Goal: Task Accomplishment & Management: Complete application form

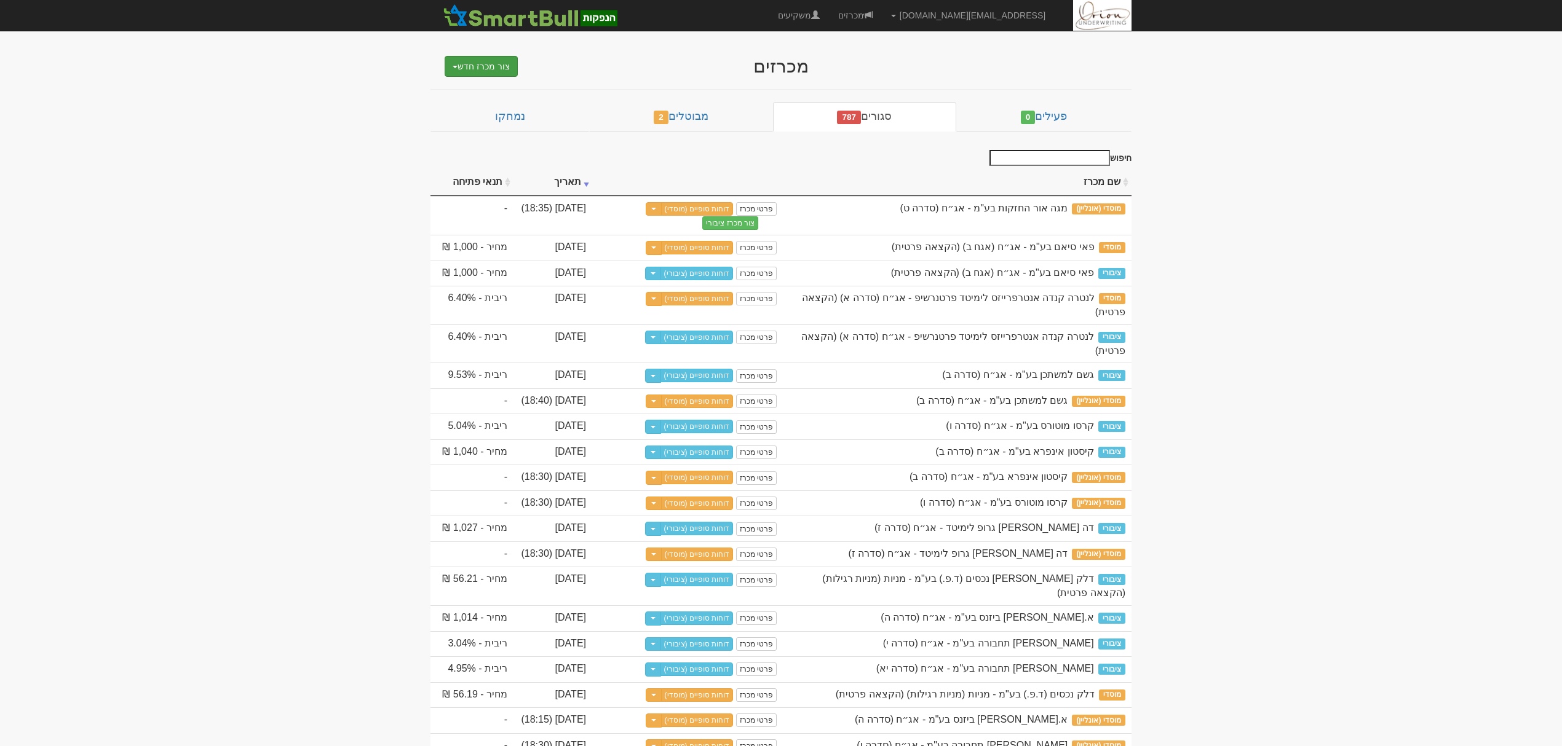
click at [495, 65] on button "צור מכרז חדש" at bounding box center [481, 66] width 73 height 21
click at [476, 86] on link "מוסדי" at bounding box center [449, 90] width 135 height 16
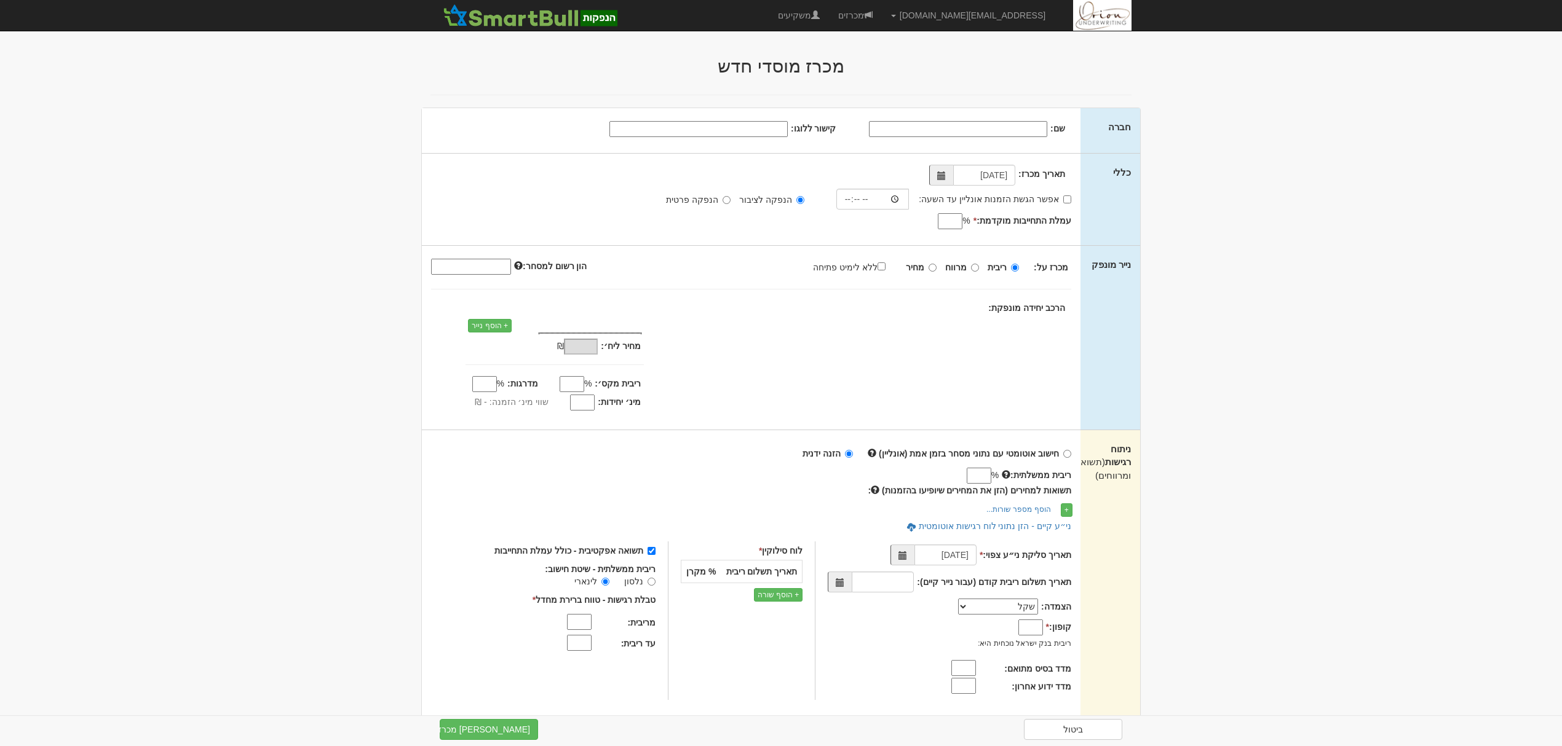
type input "01/09/2025"
type input "-"
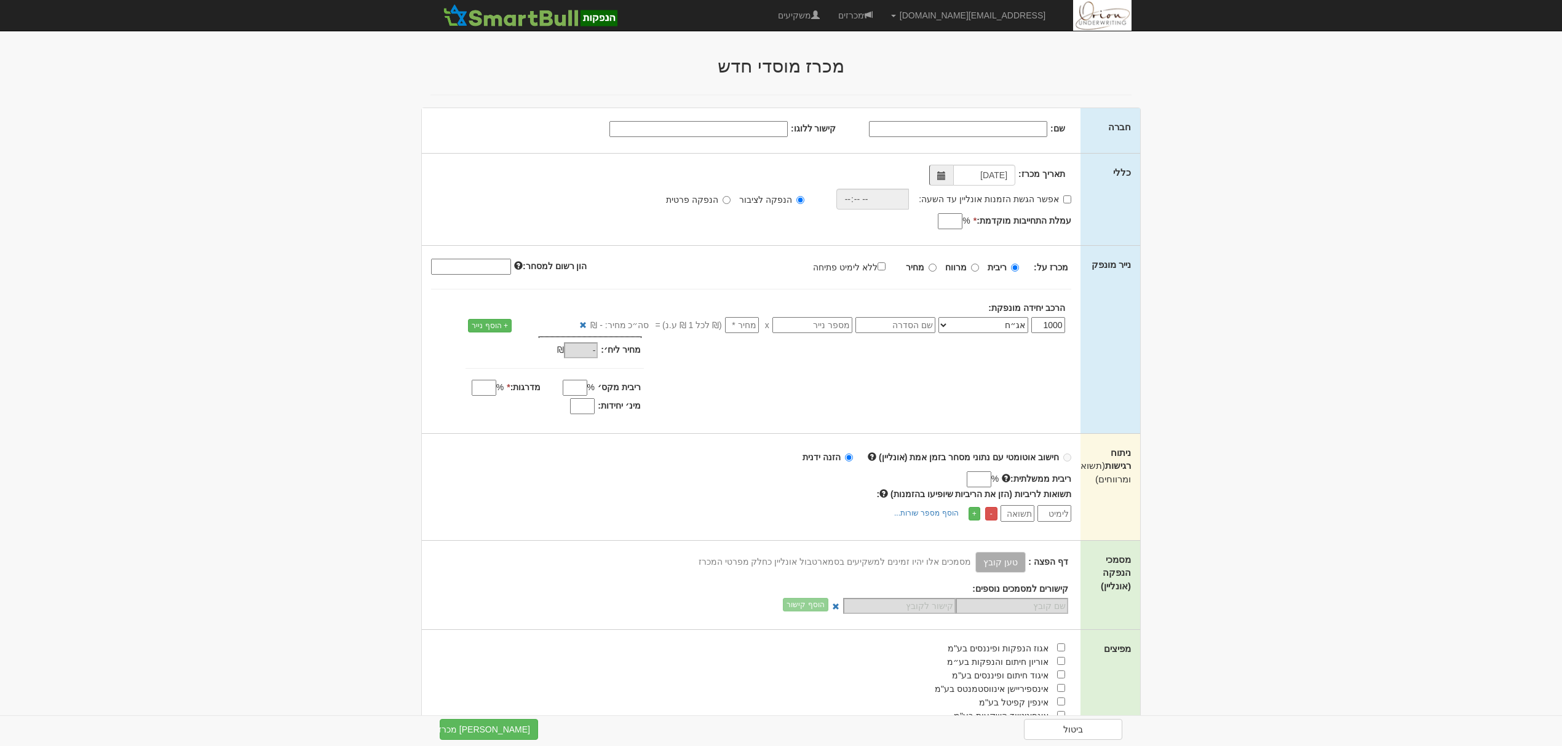
click at [982, 127] on input "שם:" at bounding box center [958, 129] width 178 height 16
paste input "קבוצת מנרב בע"מ"
type input "קבוצת מנרב בע"מ"
click at [773, 143] on div "שם: קבוצת מנרב בע"מ קישור ללוגו:" at bounding box center [751, 130] width 658 height 45
click at [773, 130] on input "קישור ללוגו:" at bounding box center [698, 129] width 178 height 16
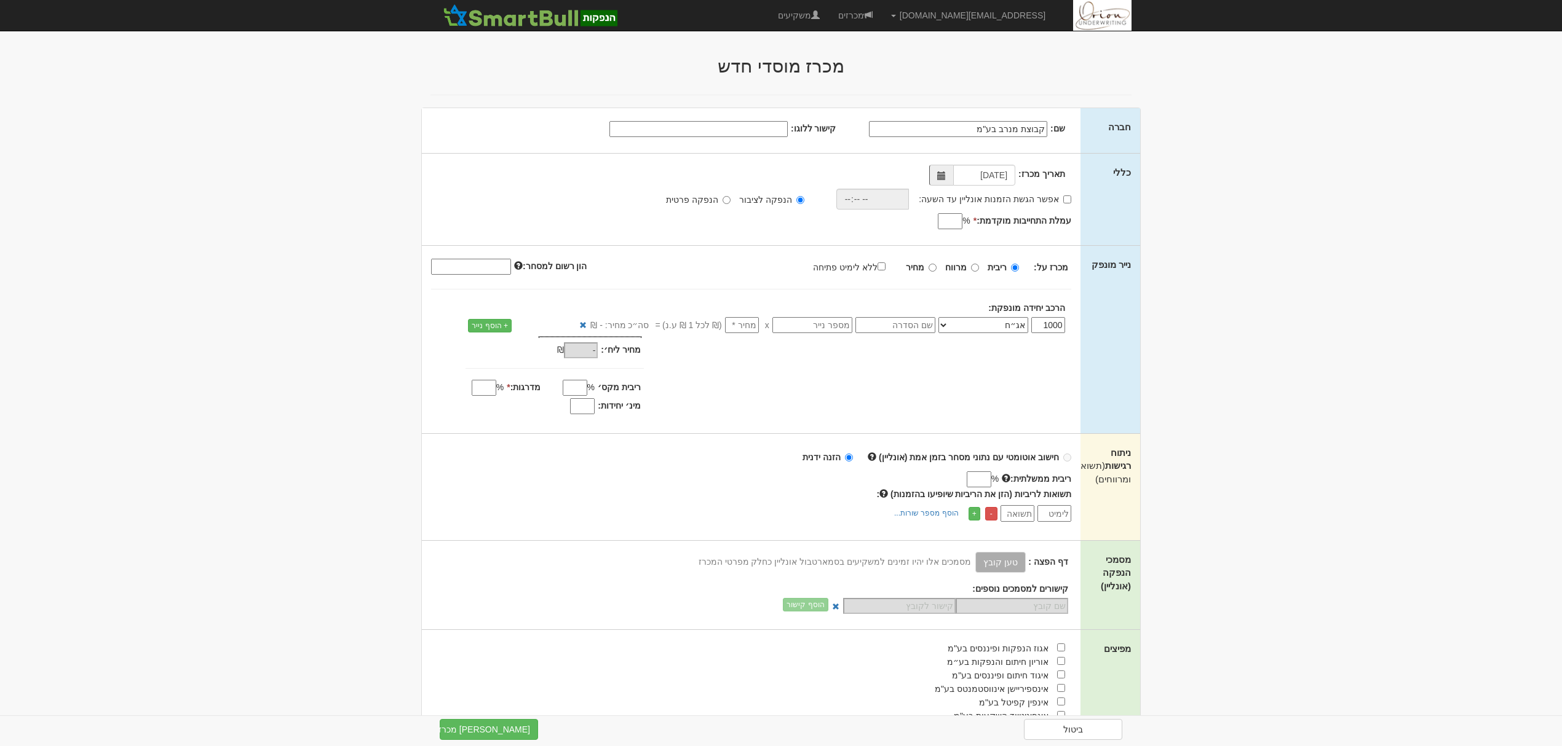
paste input "https://mayafiles.tase.co.il/logos/he-IL/000155.jpg"
type input "https://mayafiles.tase.co.il/logos/he-IL/000155.jpg"
click at [1051, 199] on label "אפשר הגשת הזמנות אונליין עד השעה:" at bounding box center [995, 199] width 152 height 12
click at [1063, 199] on input "אפשר הגשת הזמנות אונליין עד השעה:" at bounding box center [1067, 200] width 8 height 8
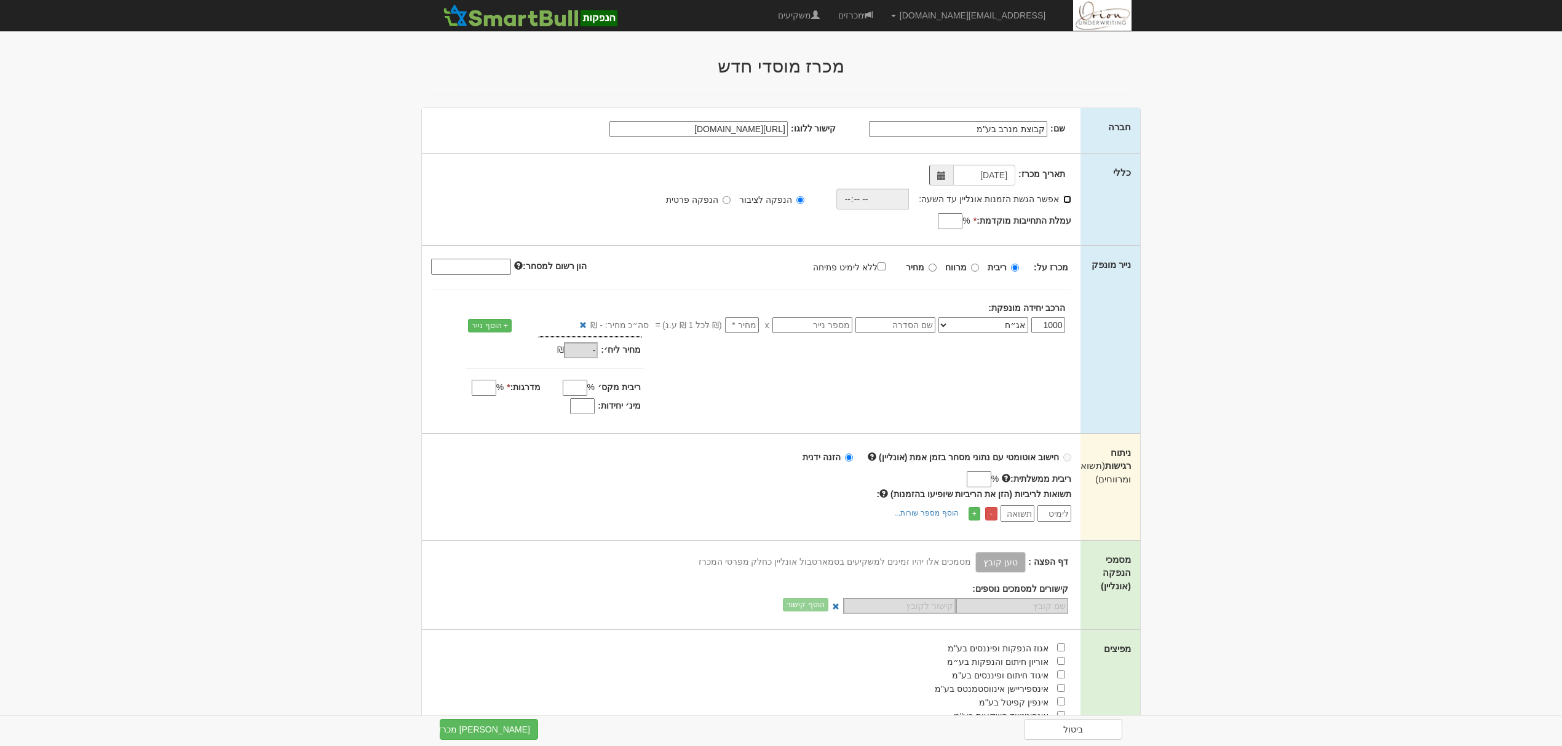
checkbox input "true"
click at [869, 198] on input "time" at bounding box center [868, 199] width 73 height 21
click at [886, 197] on input "time" at bounding box center [868, 199] width 73 height 21
type input "18:00"
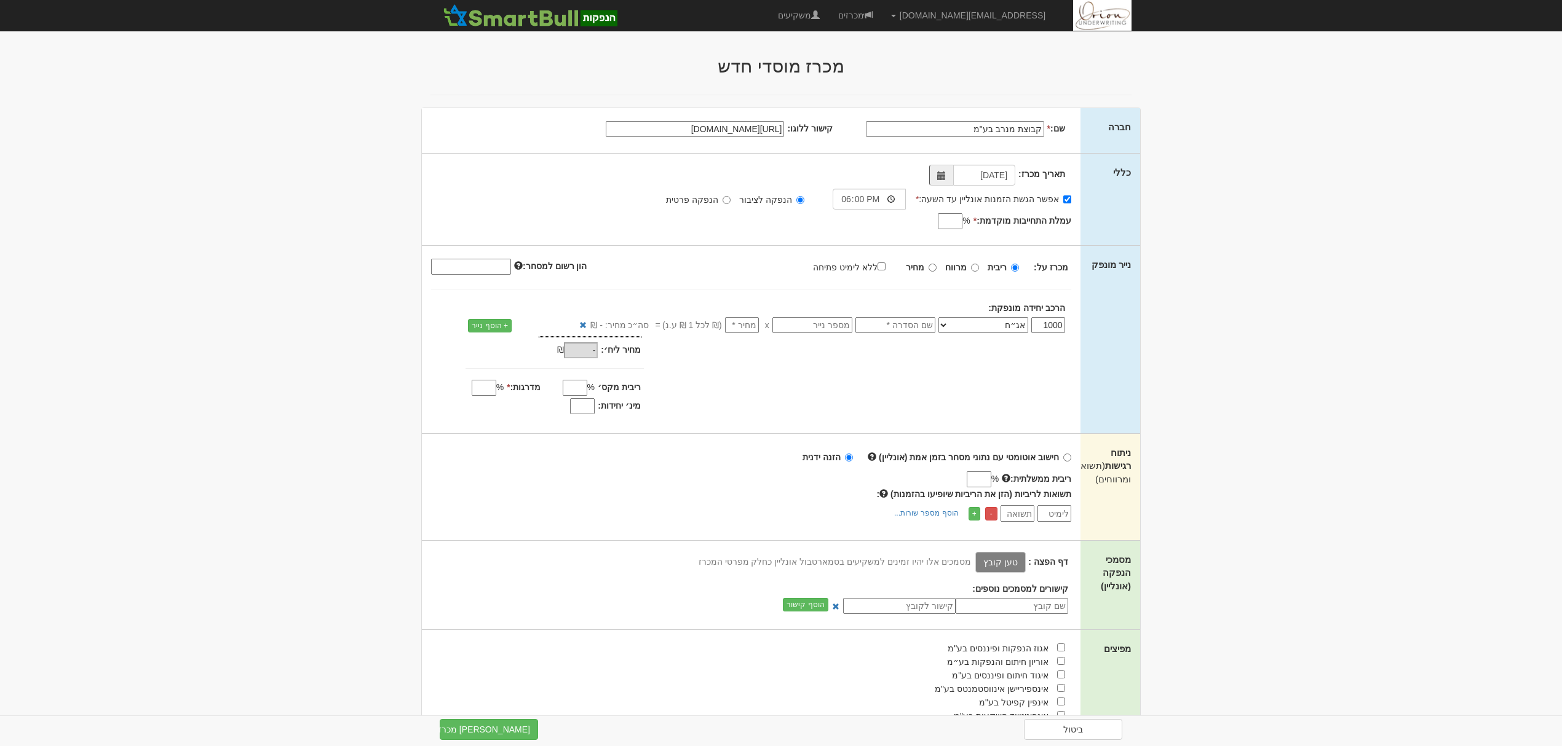
click at [950, 224] on input "עמלת התחייבות מוקדמת: *" at bounding box center [950, 221] width 25 height 16
type input "0.55"
click at [871, 262] on label "ללא לימיט פתיחה" at bounding box center [855, 267] width 85 height 14
click at [877, 263] on input "ללא לימיט פתיחה" at bounding box center [881, 267] width 8 height 8
checkbox input "true"
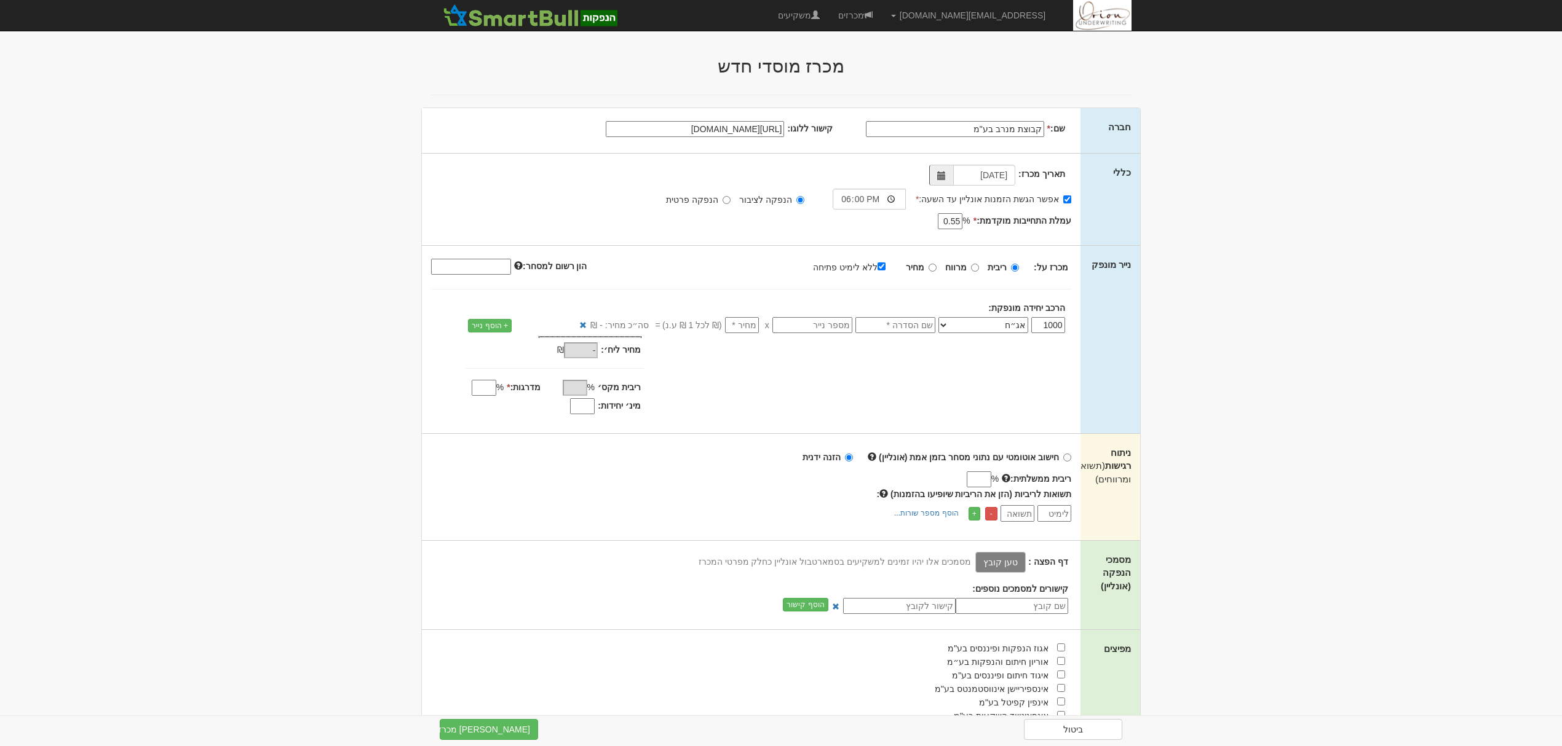
click at [923, 264] on strong "מחיר" at bounding box center [915, 268] width 18 height 10
click at [928, 264] on input "מחיר" at bounding box center [932, 268] width 8 height 8
radio input "true"
type input "100"
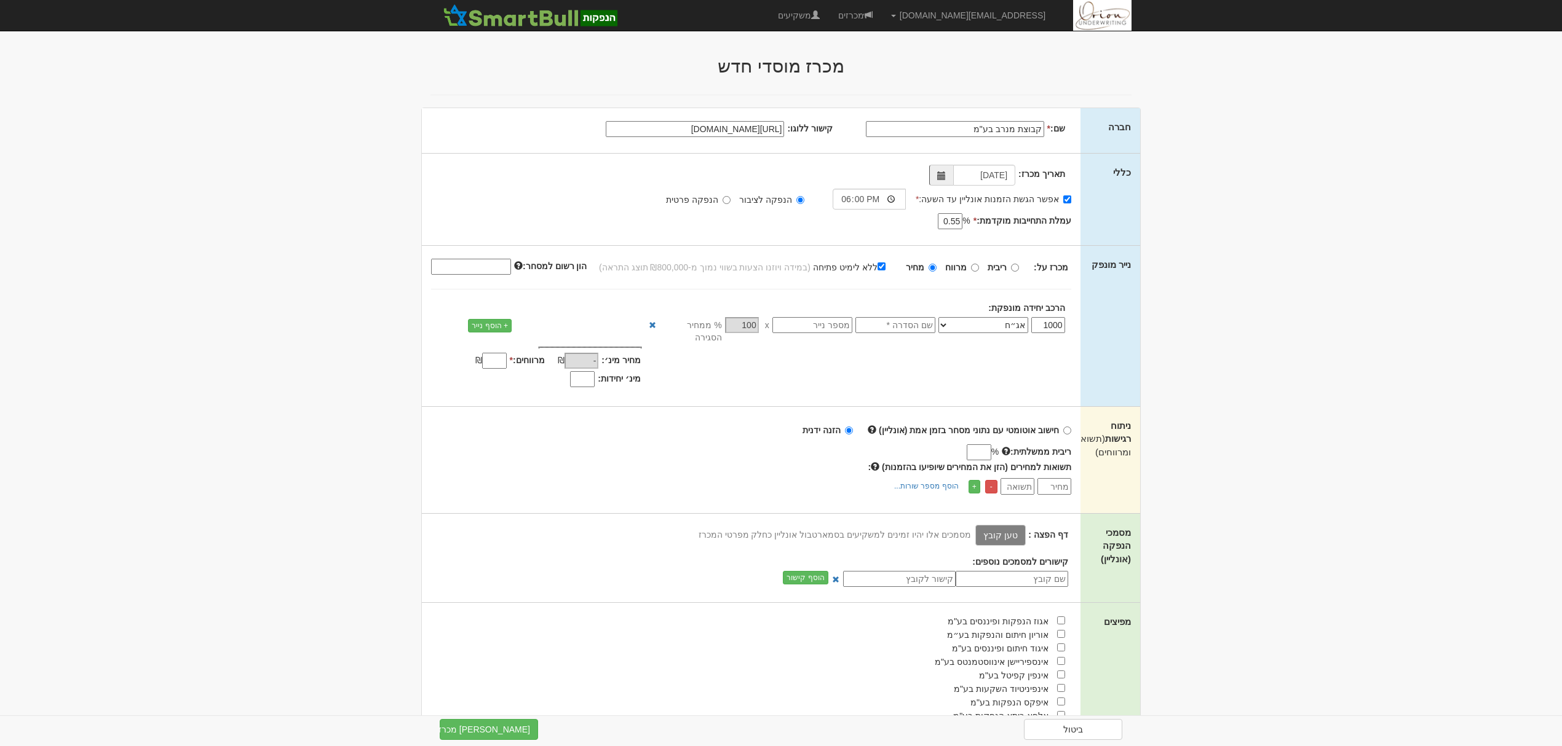
click at [909, 327] on input "text" at bounding box center [895, 325] width 80 height 16
type input "סדרה ו"
click at [464, 259] on input "הון רשום למסחר:" at bounding box center [471, 267] width 80 height 16
paste input "190604000"
type input "190604000"
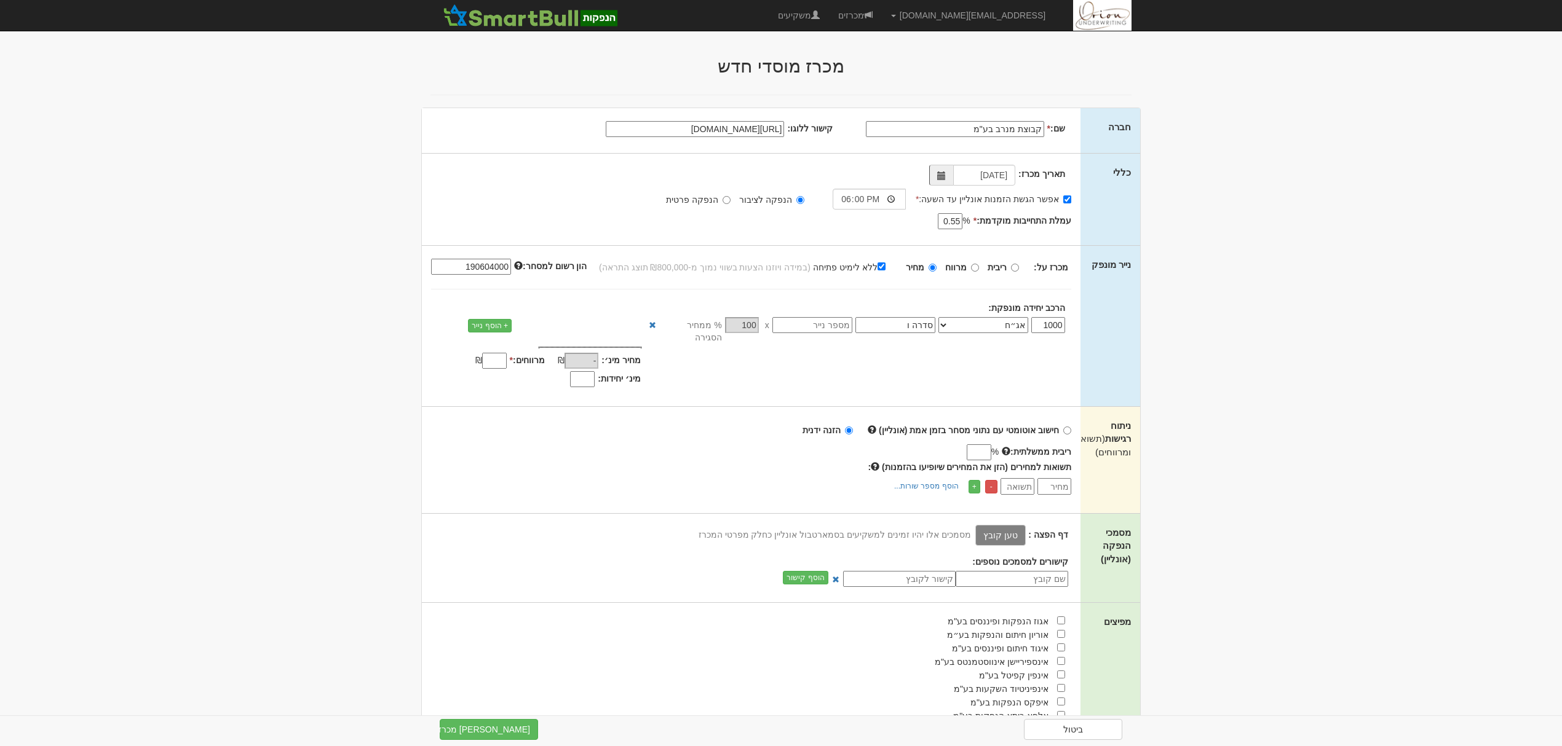
click at [807, 317] on div "1000 אג״ח אג״ח להמרה מניות כתבי אופציה ניירות ערך מסחריים אופציות רכש כתבי התחי…" at bounding box center [751, 330] width 658 height 33
click at [816, 323] on input "text" at bounding box center [812, 325] width 80 height 16
paste input "1217355"
type input "1217355"
click at [464, 354] on div "₪" at bounding box center [481, 361] width 57 height 15
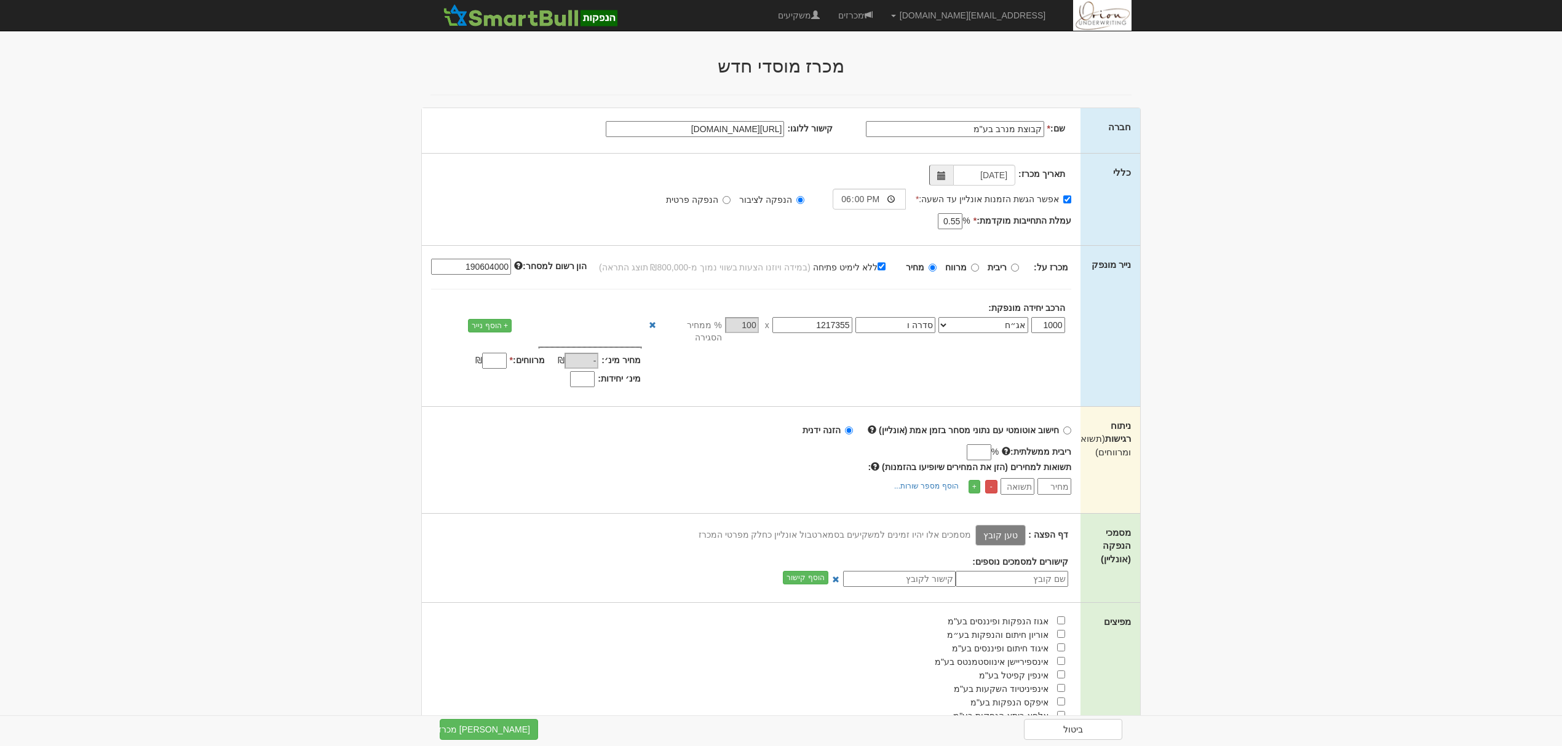
click at [483, 354] on div "₪" at bounding box center [481, 361] width 57 height 15
click at [488, 353] on input "מרווחים: *" at bounding box center [494, 361] width 25 height 16
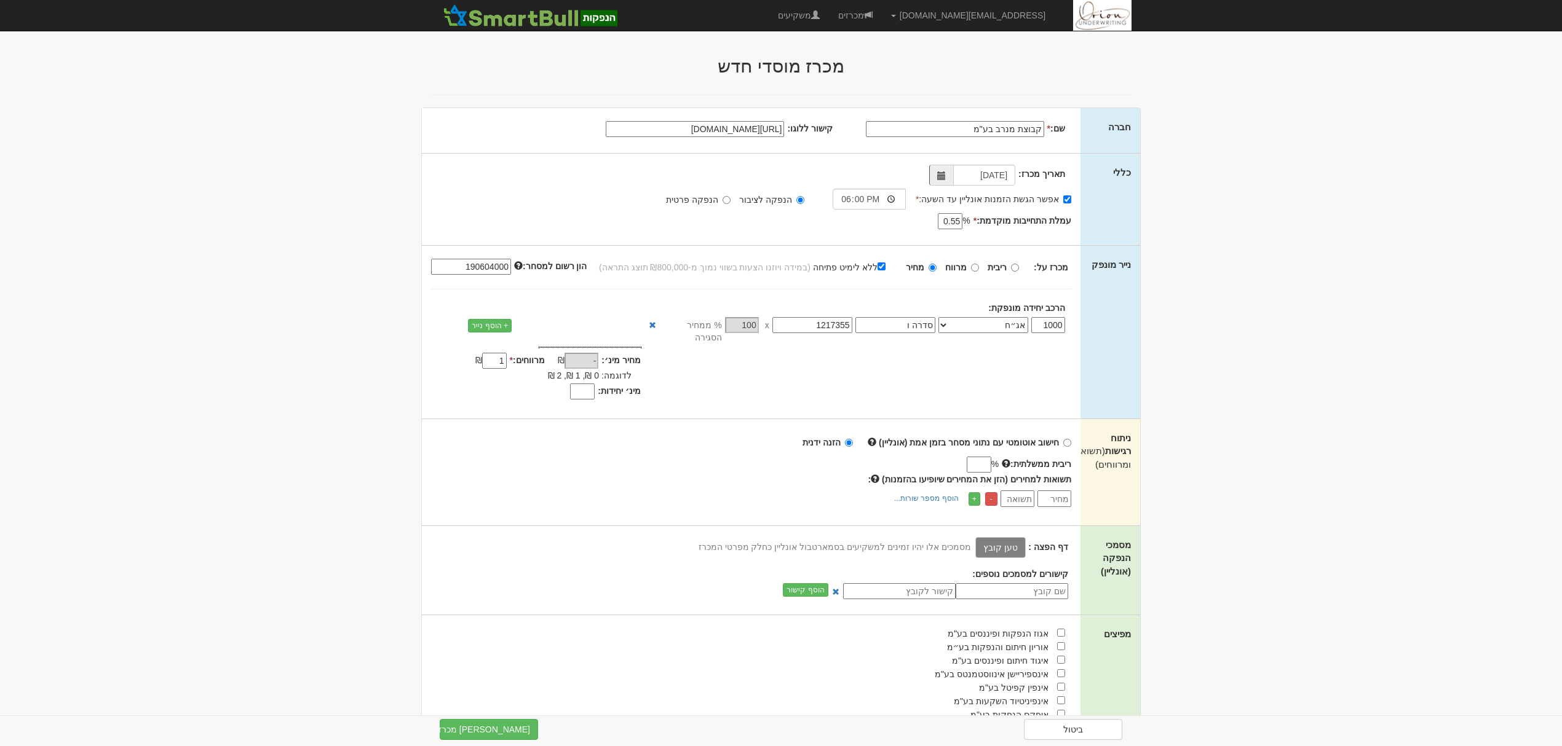
type input "1"
click at [1061, 642] on input "checkbox" at bounding box center [1061, 646] width 8 height 8
checkbox input "true"
click at [1018, 544] on label "טען קובץ" at bounding box center [1000, 547] width 50 height 21
click at [973, 544] on input "טען קובץ" at bounding box center [973, 547] width 0 height 14
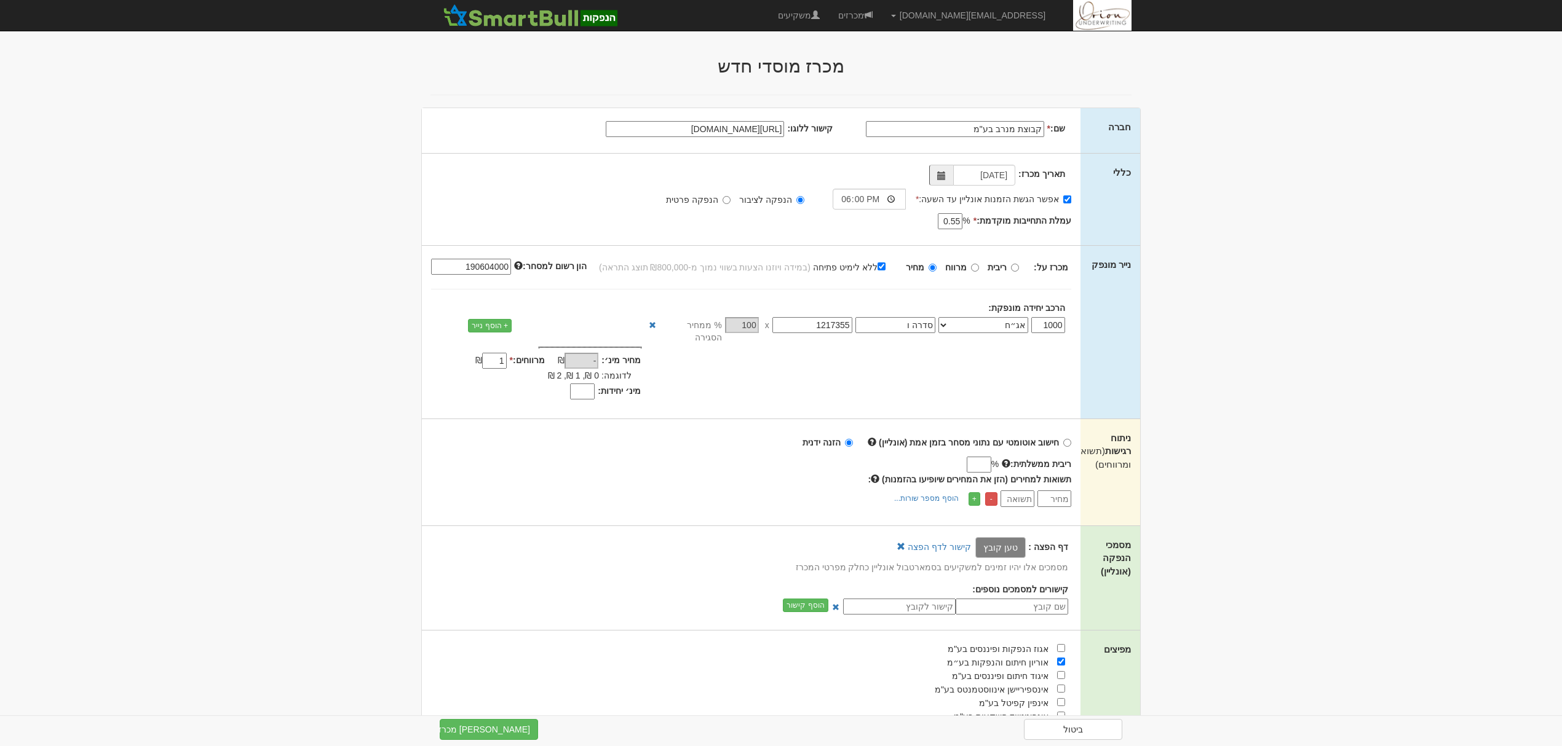
click at [1241, 483] on body "hanpaka@orion-uw.com הגדרות חשבונות הנפקה תבניות הודעות קיבול" at bounding box center [781, 534] width 1562 height 1069
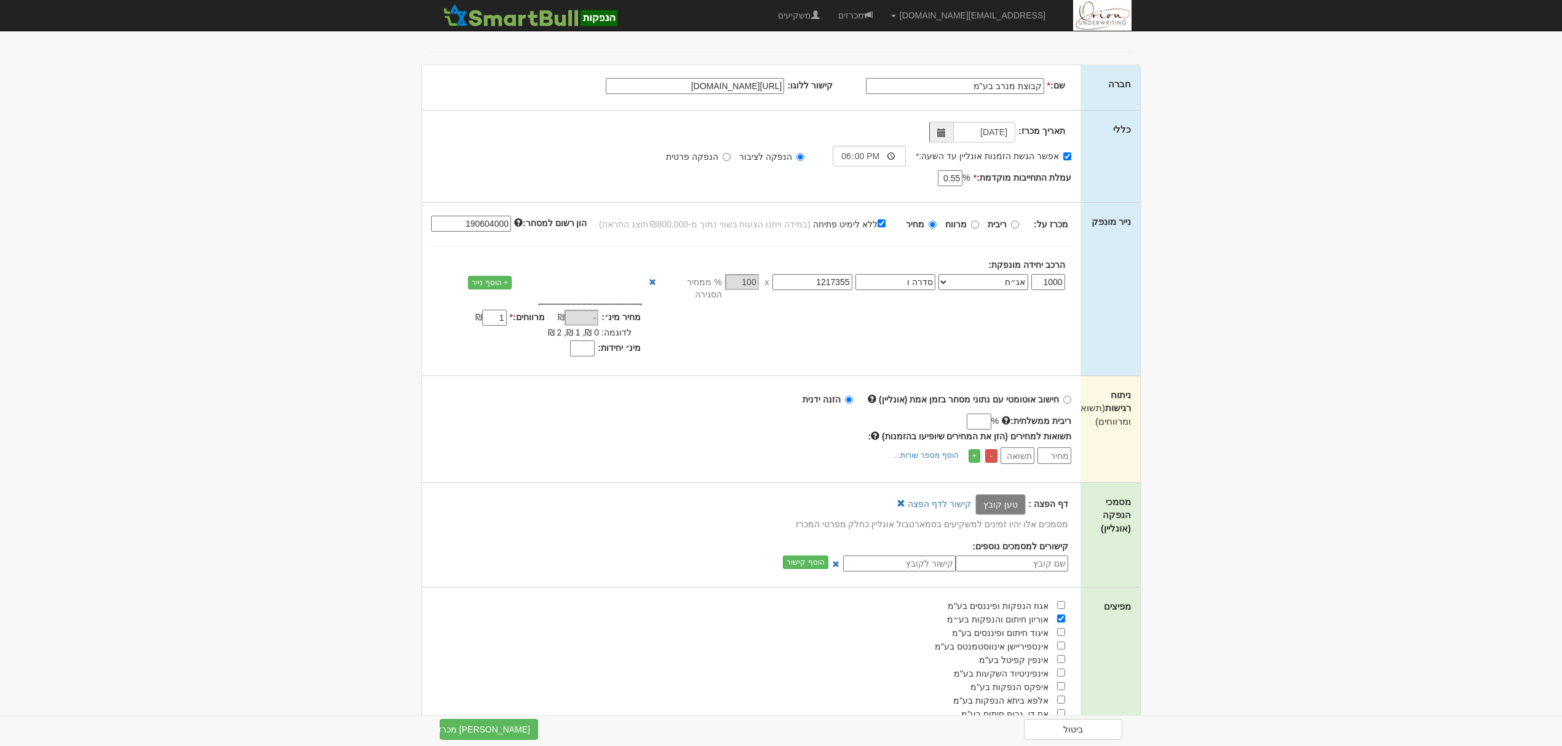
scroll to position [82, 0]
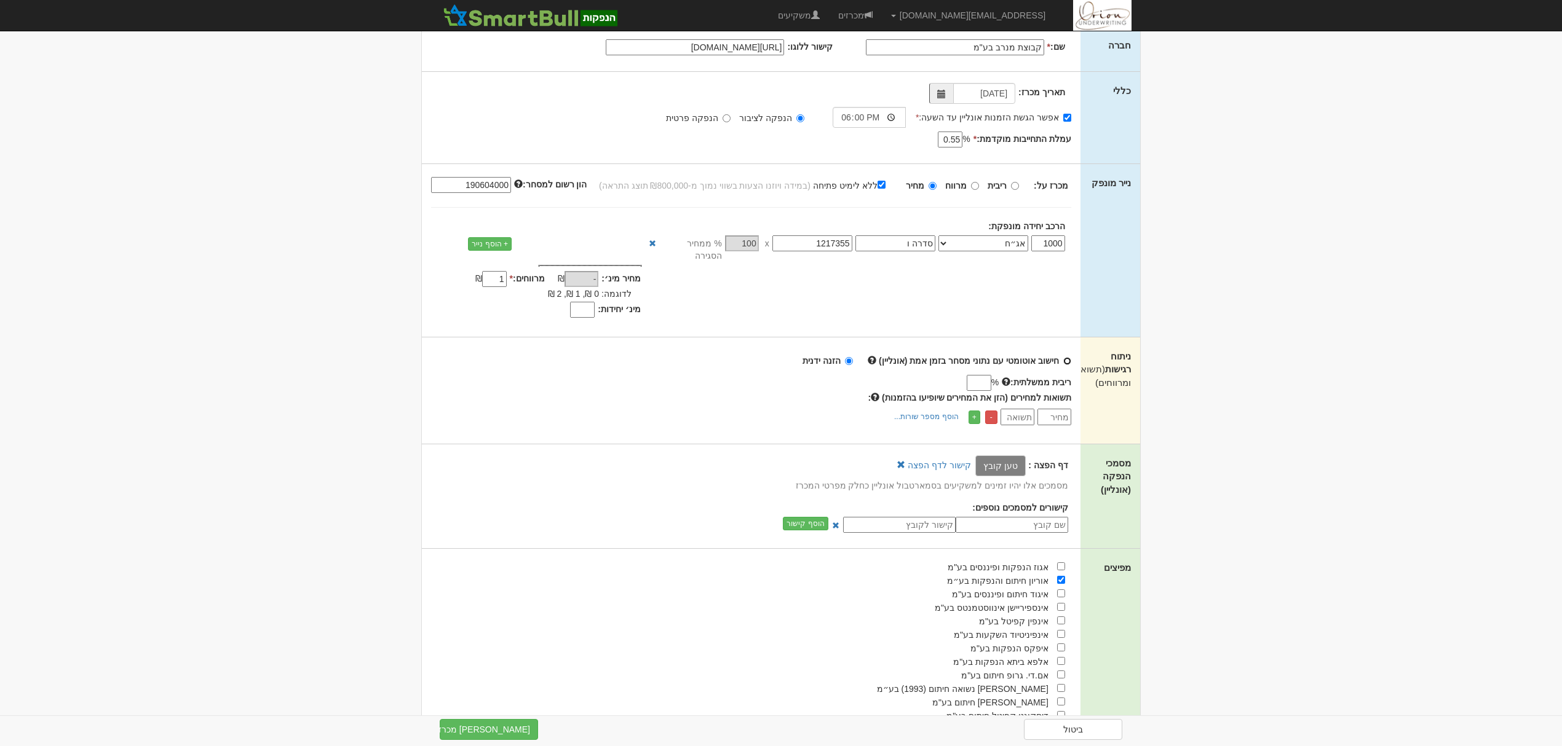
click at [1068, 357] on input "חישוב אוטומטי עם נתוני מסחר בזמן אמת (אונליין)" at bounding box center [1067, 361] width 8 height 8
radio input "true"
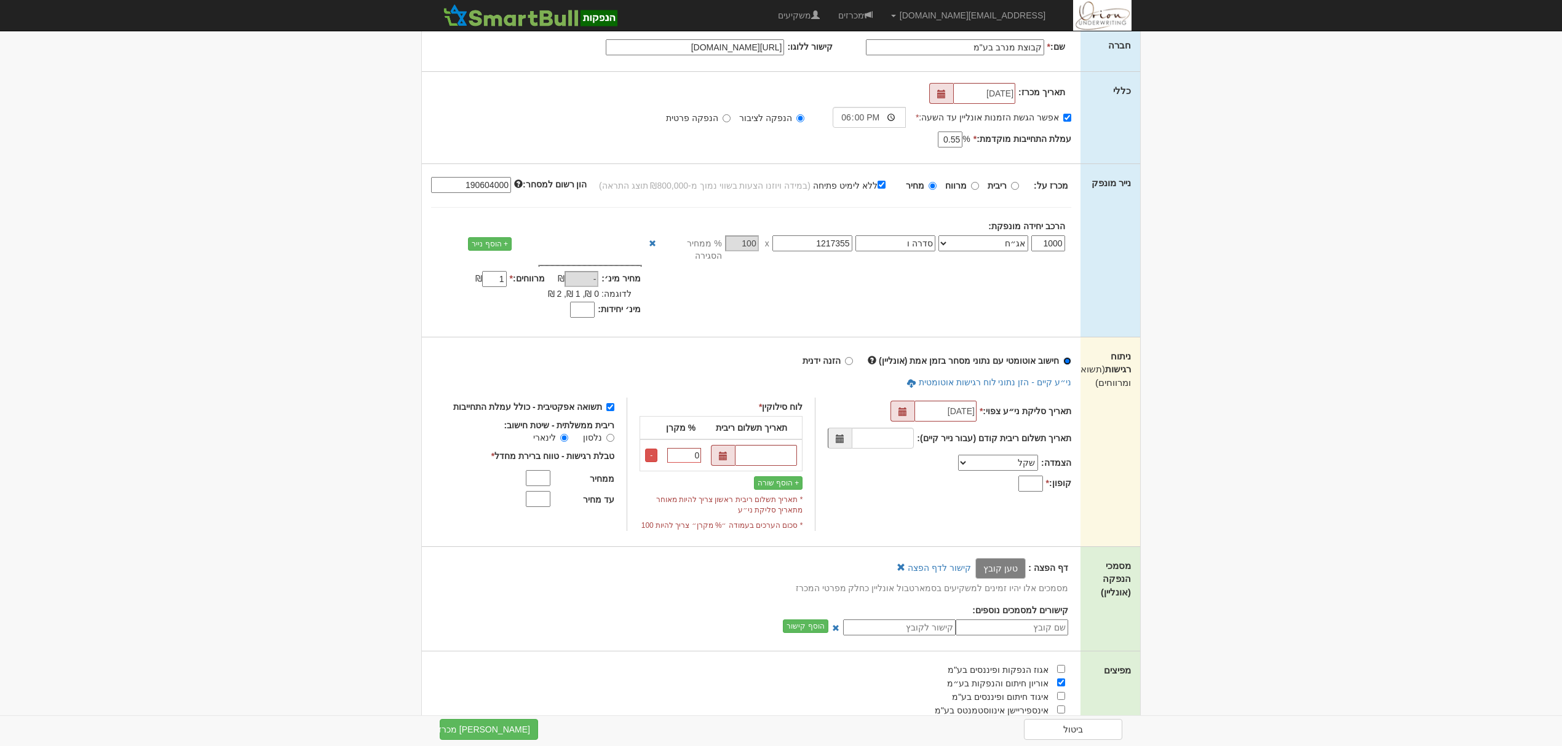
click at [1068, 357] on input "חישוב אוטומטי עם נתוני מסחר בזמן אמת (אונליין)" at bounding box center [1067, 361] width 8 height 8
click at [853, 357] on input "הזנה ידנית" at bounding box center [849, 361] width 8 height 8
radio input "true"
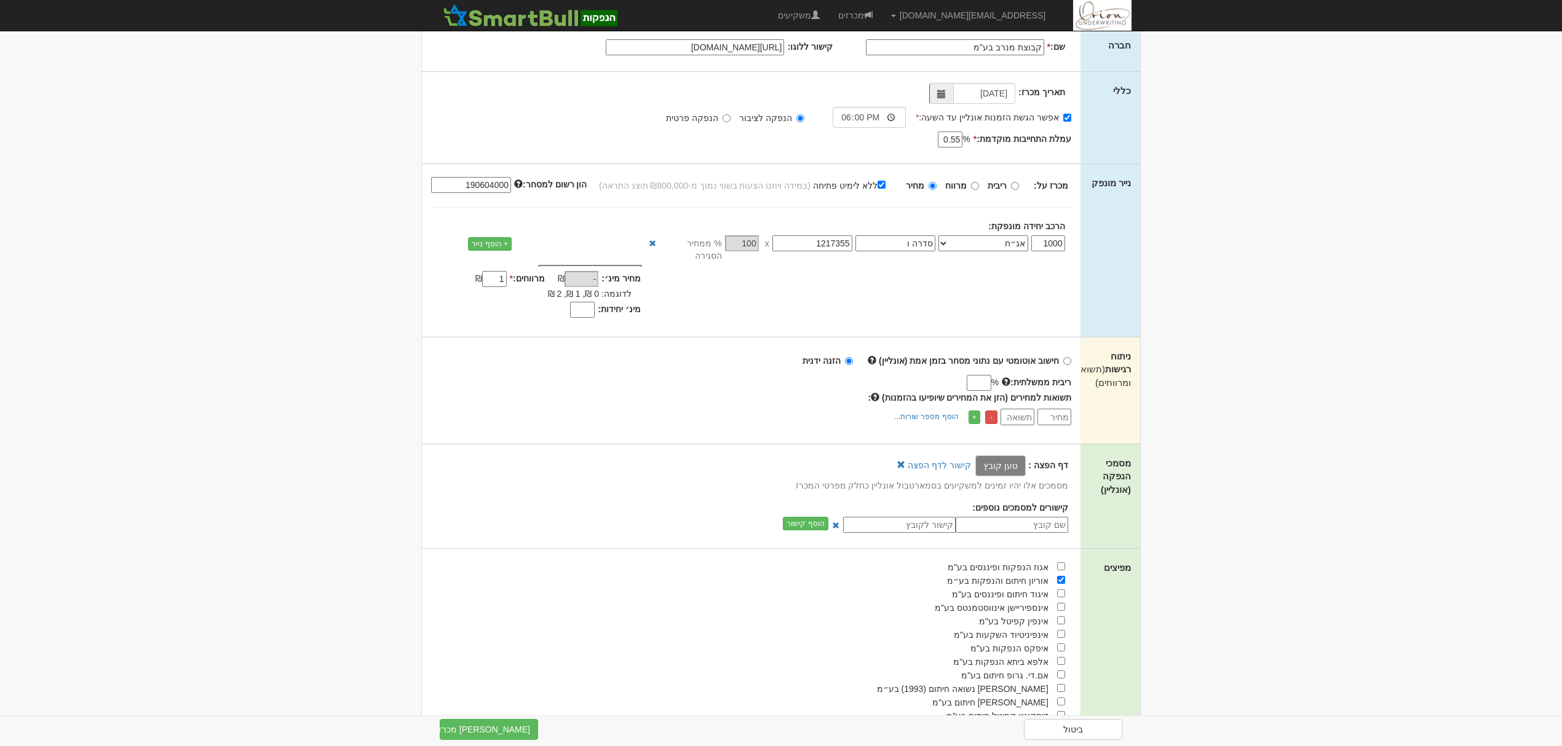
click at [1231, 321] on body "hanpaka@orion-uw.com הגדרות חשבונות הנפקה תבניות הודעות קיבול" at bounding box center [781, 452] width 1562 height 1069
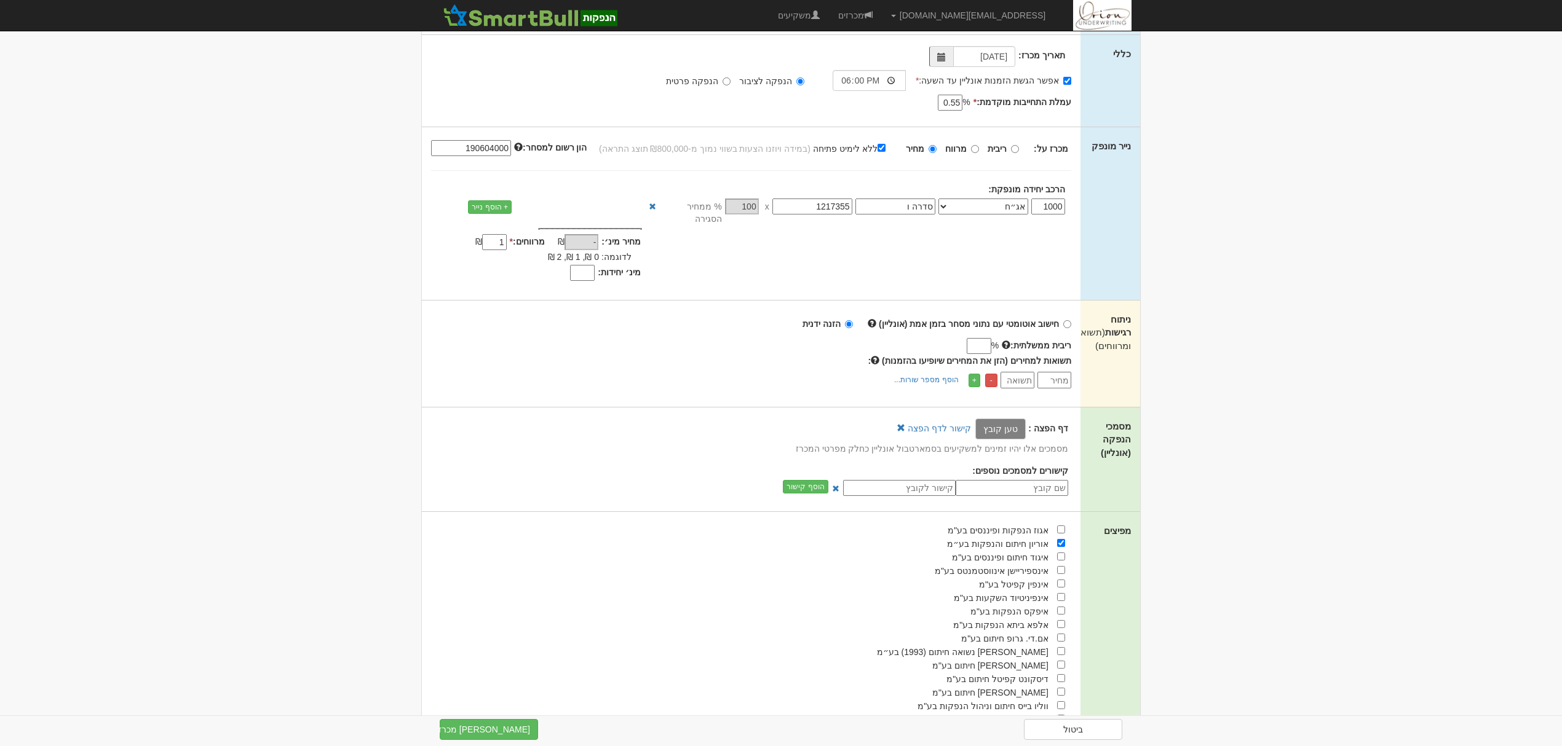
scroll to position [318, 0]
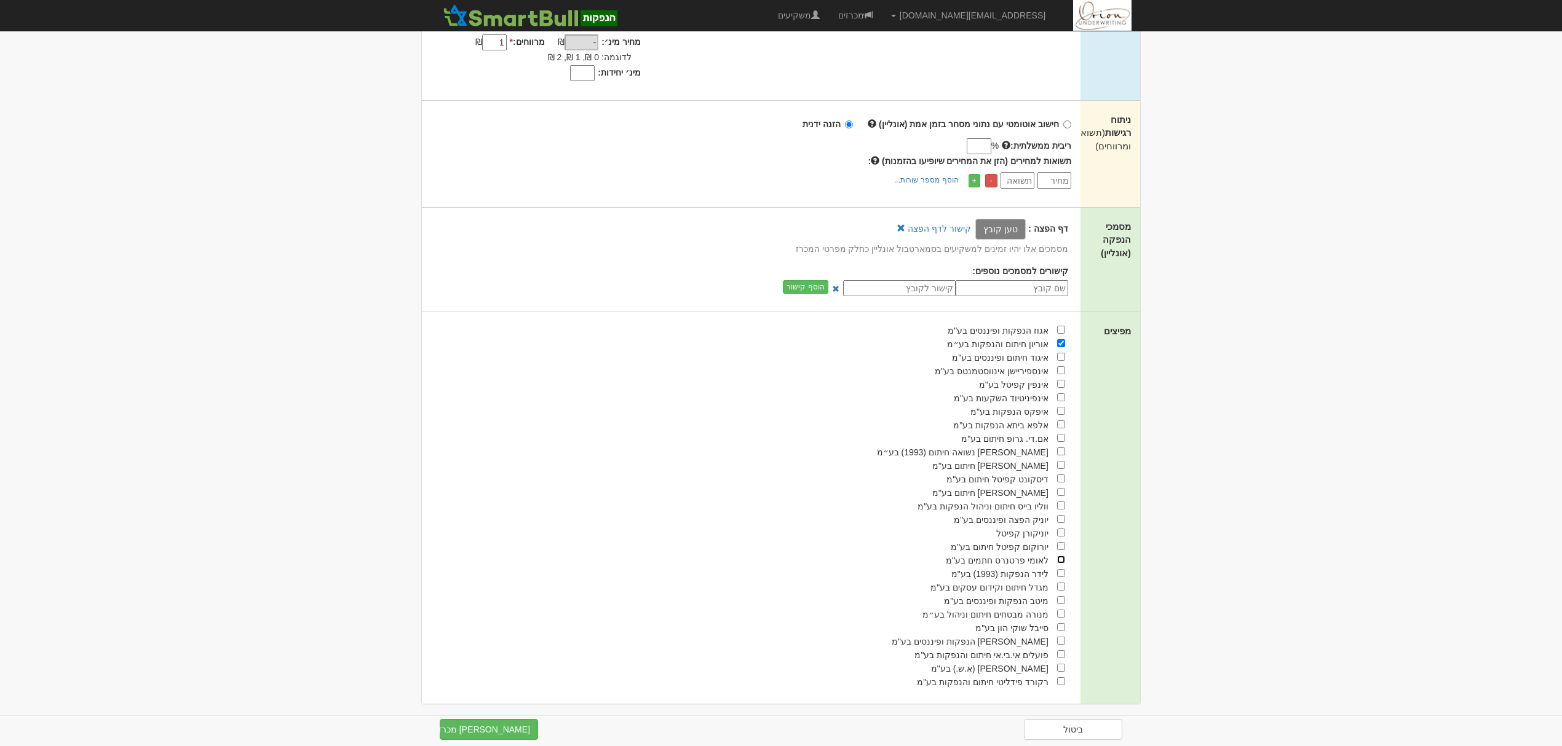
click at [1062, 556] on input "checkbox" at bounding box center [1061, 560] width 8 height 8
checkbox input "true"
click at [1063, 583] on input "checkbox" at bounding box center [1061, 587] width 8 height 8
checkbox input "true"
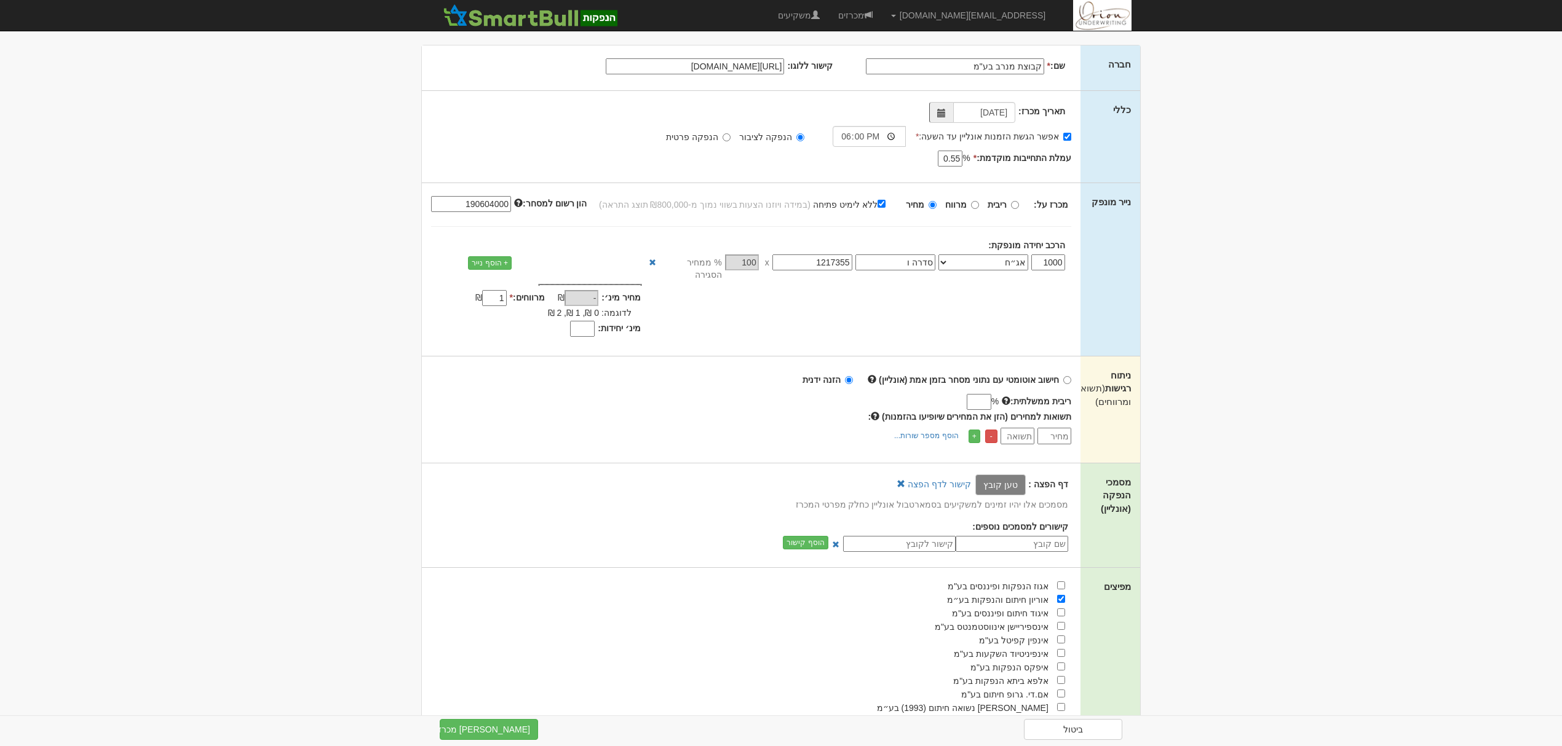
scroll to position [0, 0]
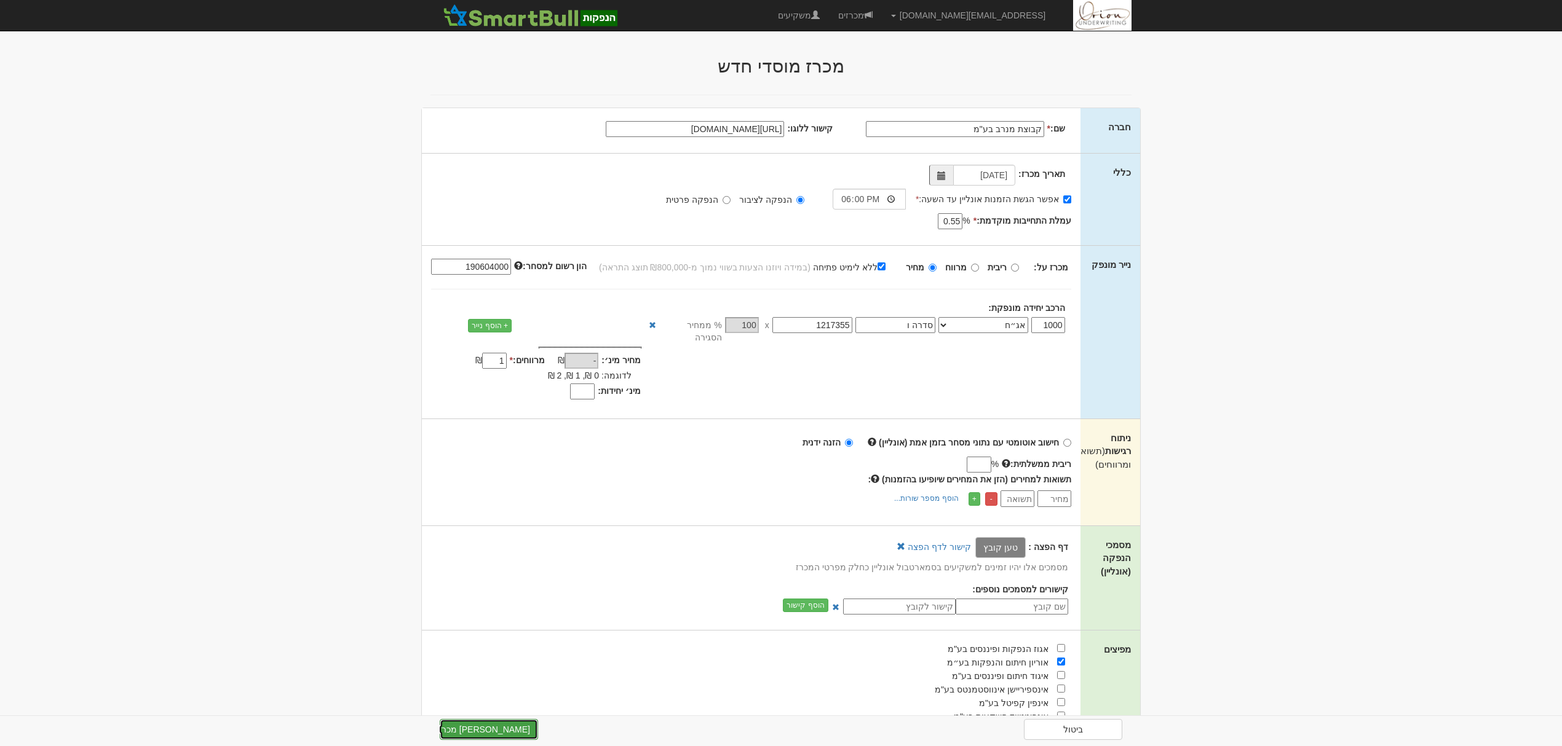
click at [516, 728] on button "צור מכרז" at bounding box center [489, 729] width 98 height 21
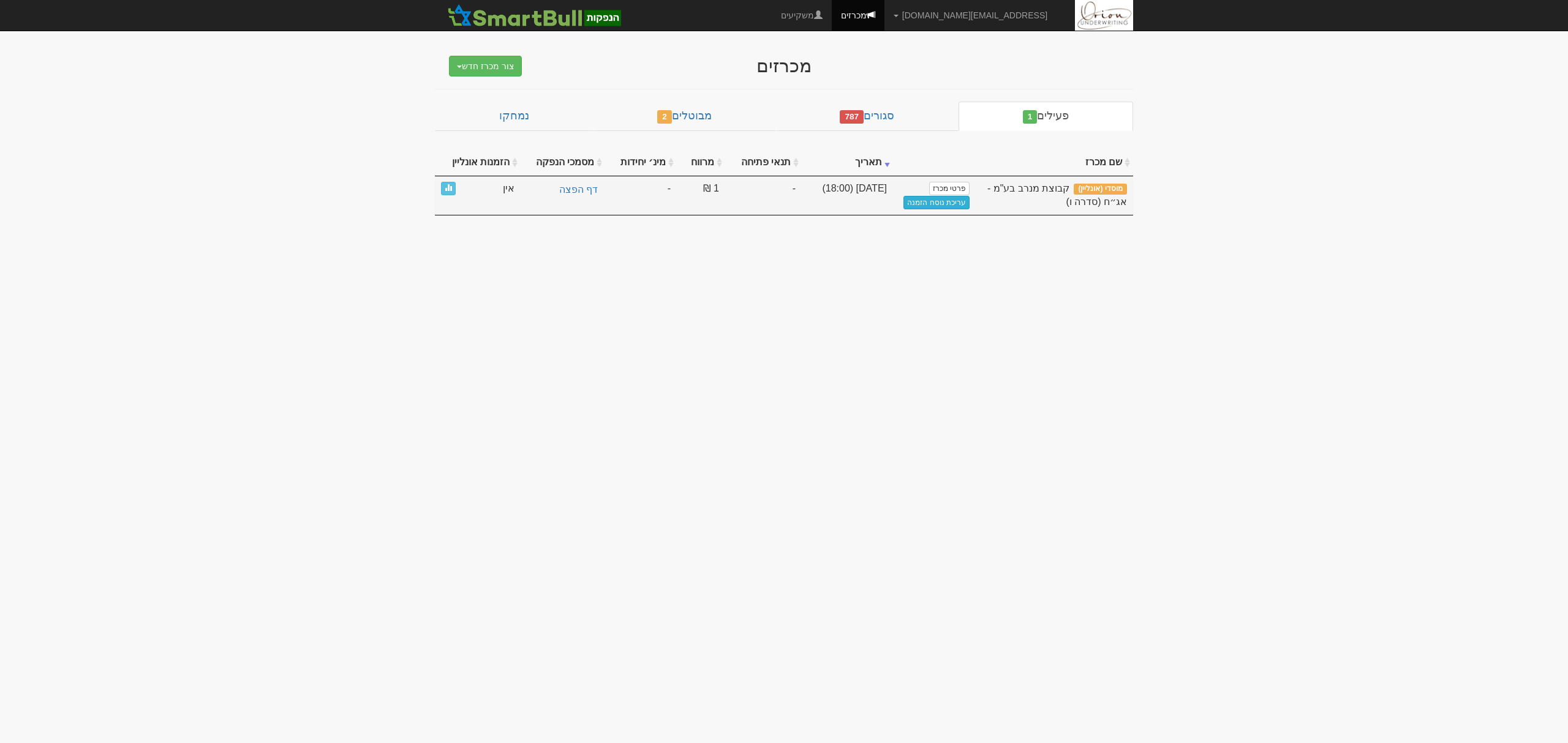
click at [922, 203] on link "עריכת נוסח הזמנה" at bounding box center [936, 203] width 66 height 14
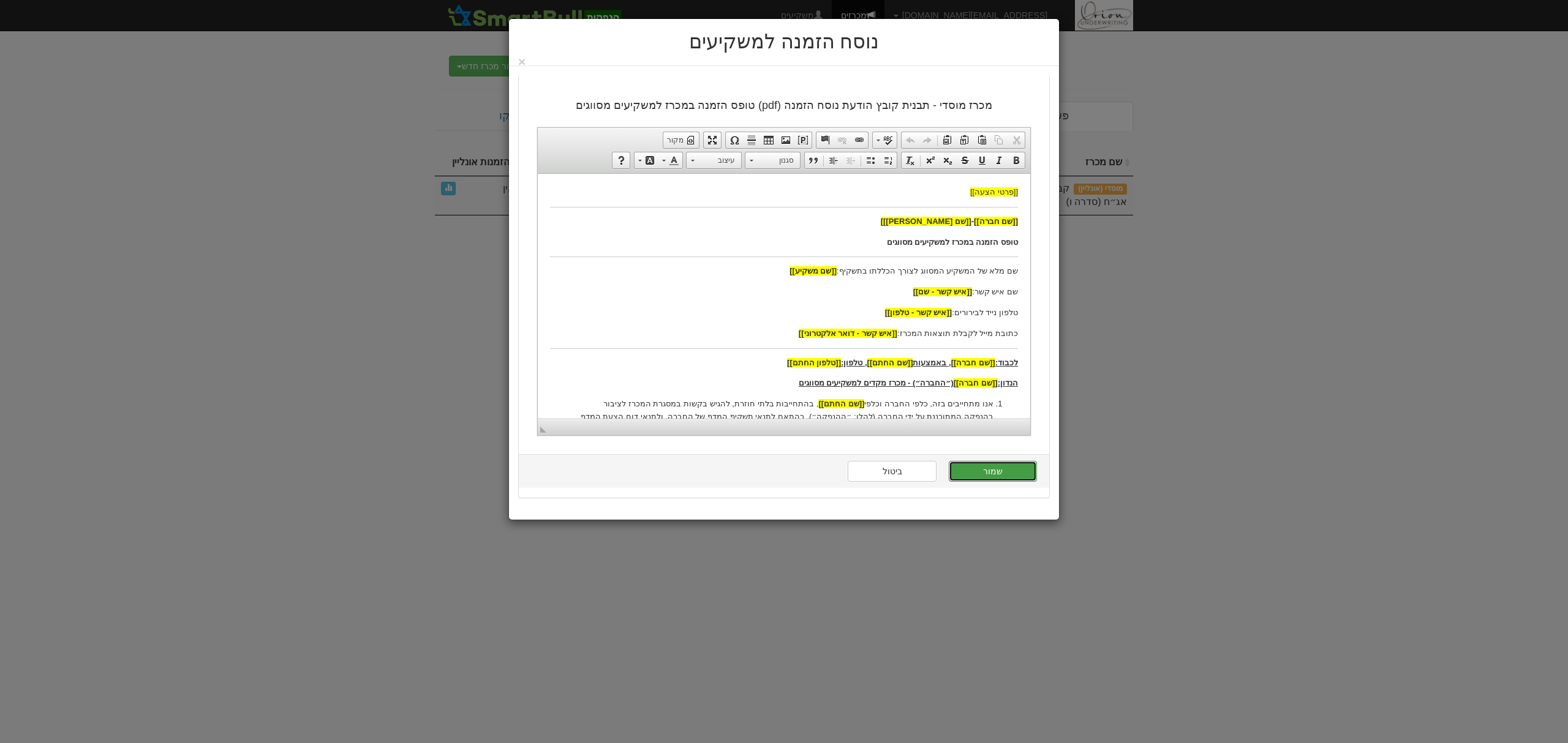
click at [983, 469] on button "שמור" at bounding box center [992, 471] width 89 height 21
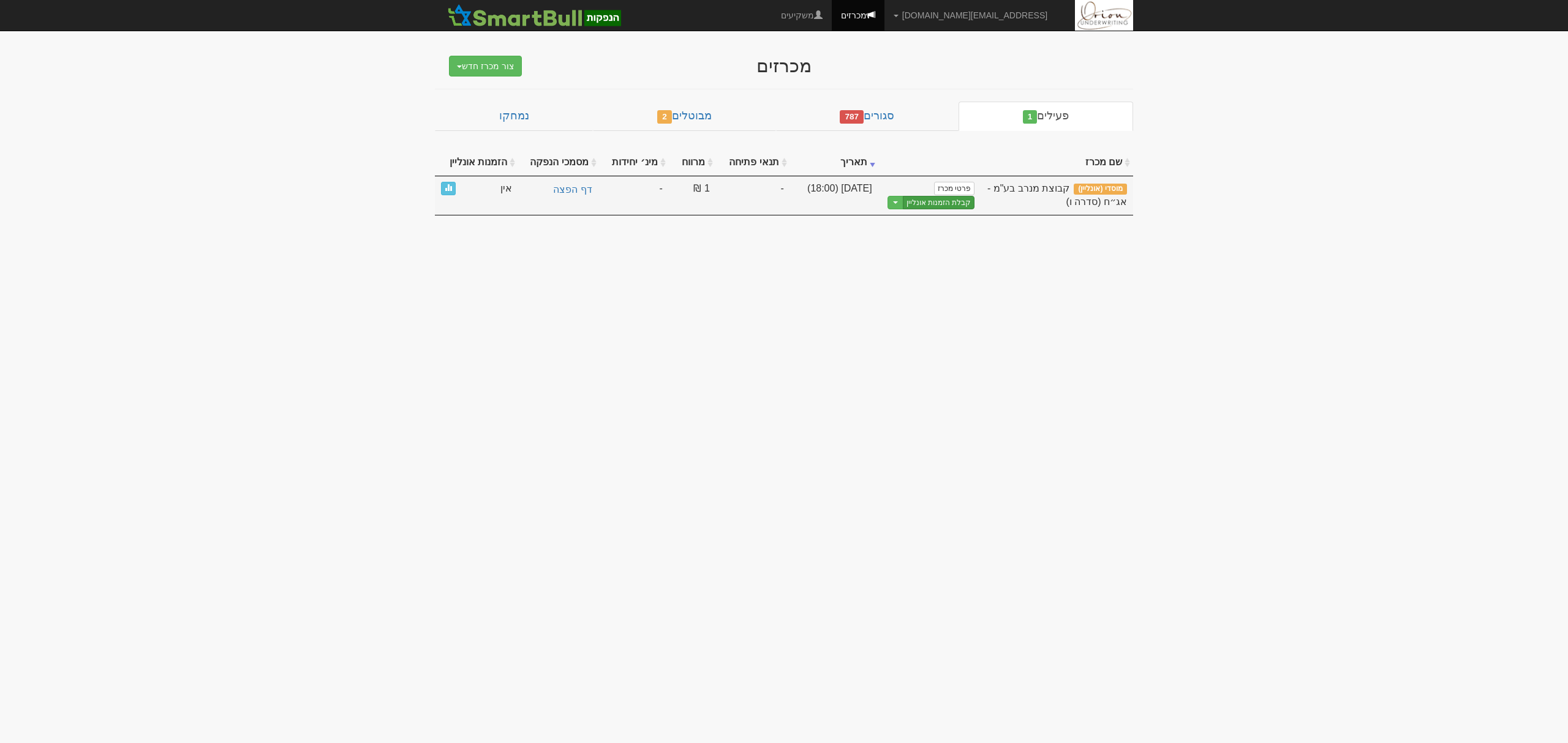
click at [939, 209] on link "קבלת הזמנות אונליין" at bounding box center [938, 203] width 73 height 14
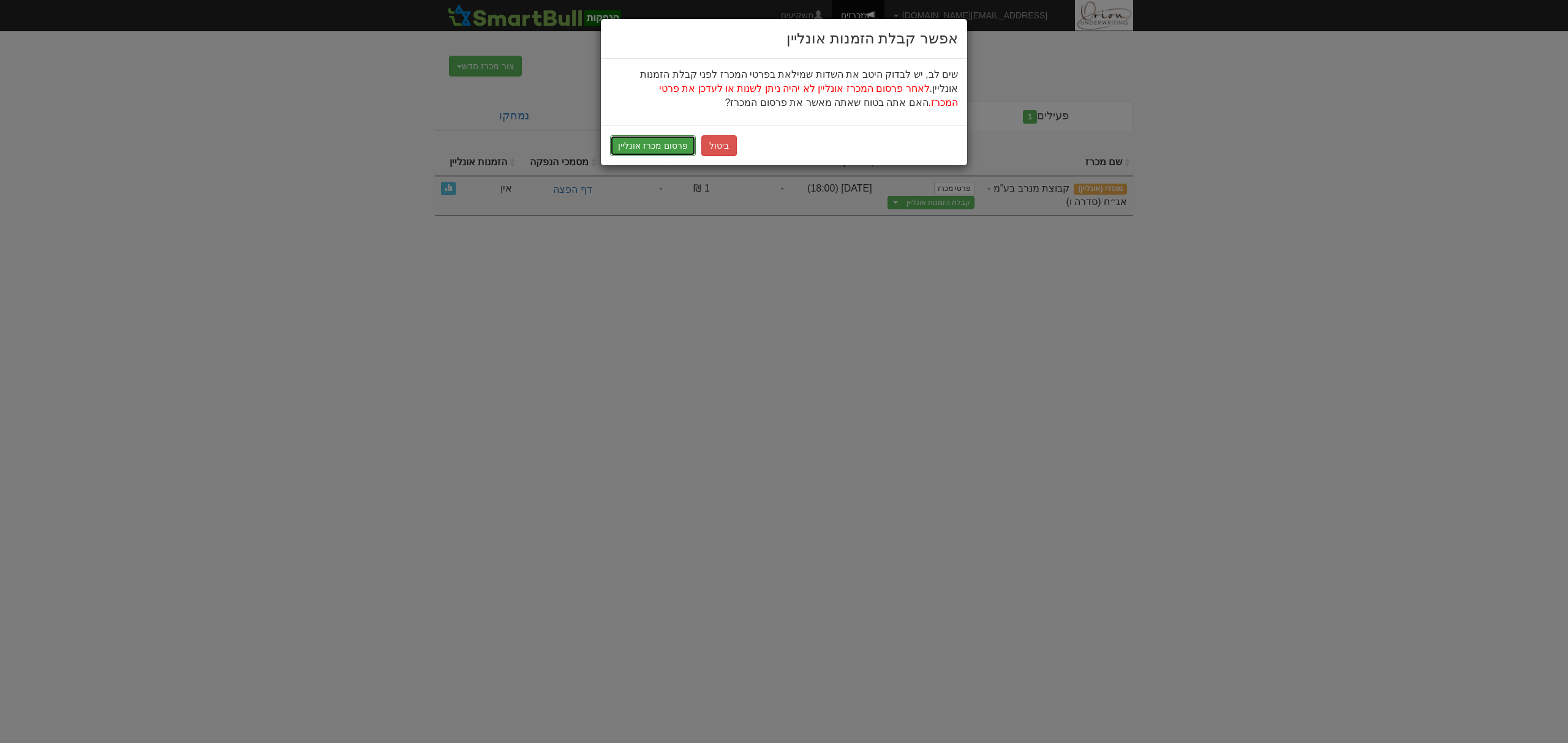
click at [674, 142] on button "פרסום מכרז אונליין" at bounding box center [653, 145] width 86 height 21
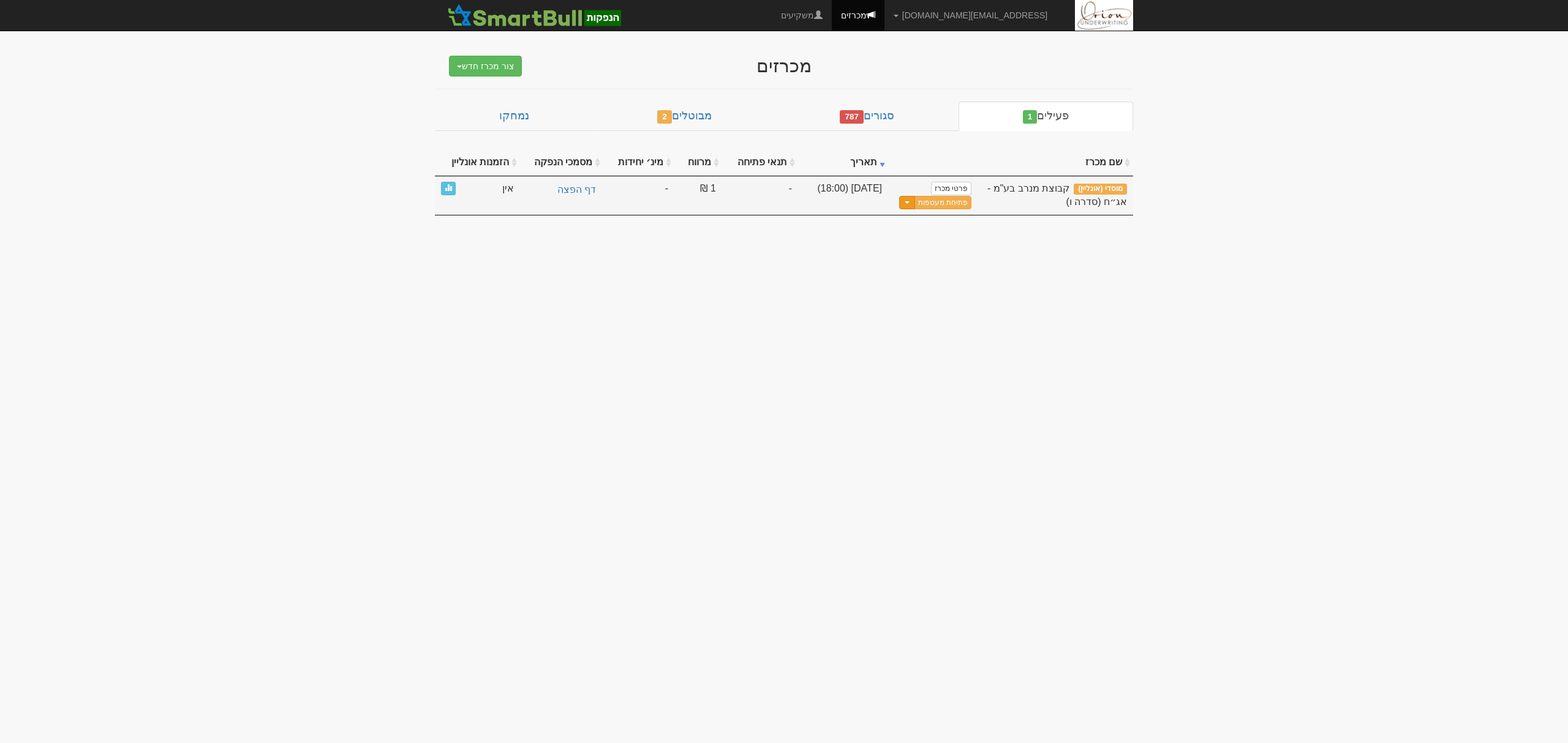
click at [904, 207] on button "Toggle Dropdown" at bounding box center [908, 203] width 16 height 14
click at [893, 254] on link "הצג טופס הזמנה לדוגמה" at bounding box center [913, 255] width 117 height 16
